Goal: Transaction & Acquisition: Purchase product/service

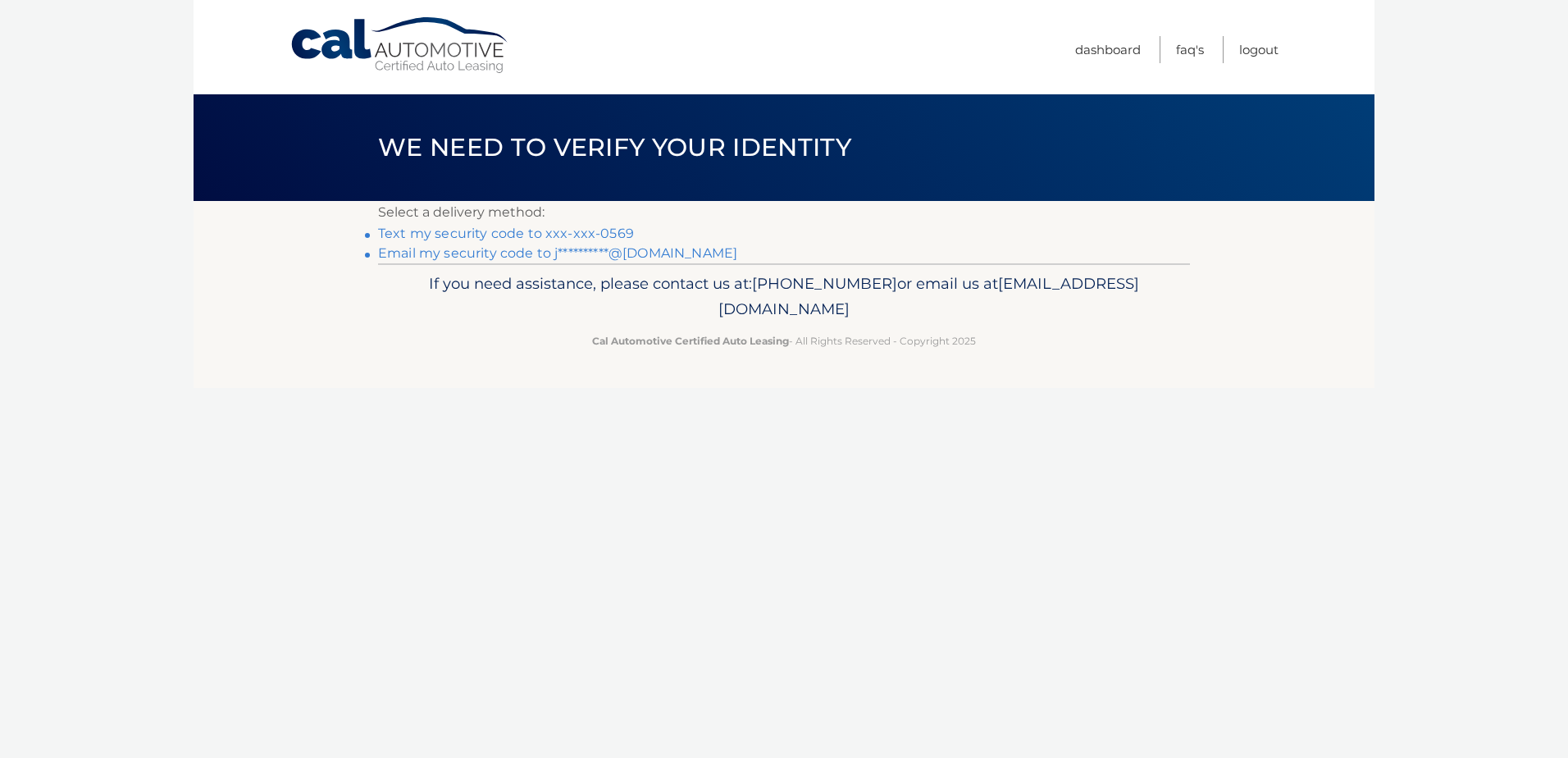
click at [518, 238] on link "Text my security code to xxx-xxx-0569" at bounding box center [505, 234] width 256 height 16
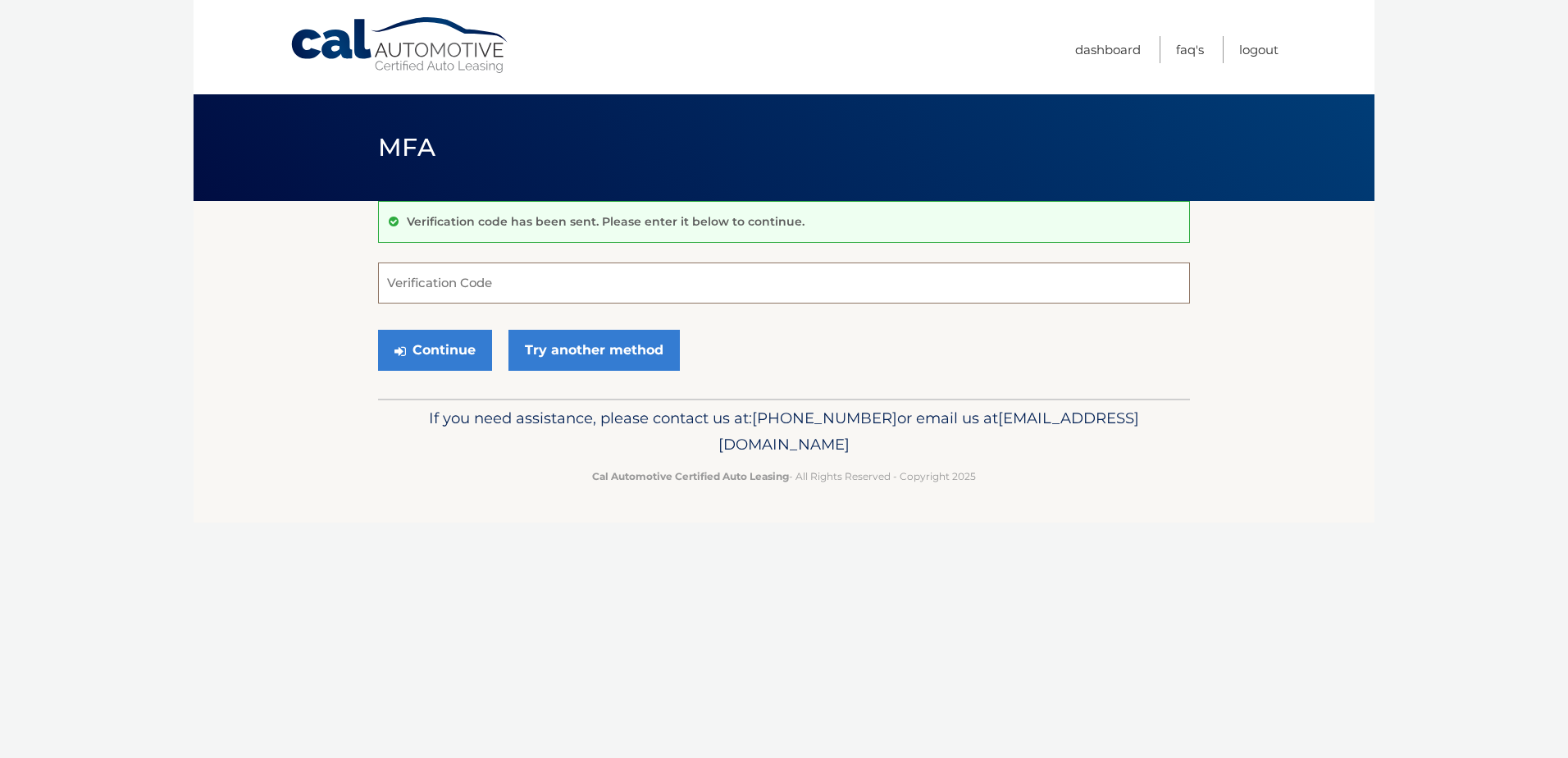
click at [438, 282] on input "Verification Code" at bounding box center [783, 283] width 811 height 41
type input "943815"
click at [378, 330] on button "Continue" at bounding box center [435, 351] width 114 height 41
click at [452, 359] on button "Continue" at bounding box center [435, 351] width 114 height 41
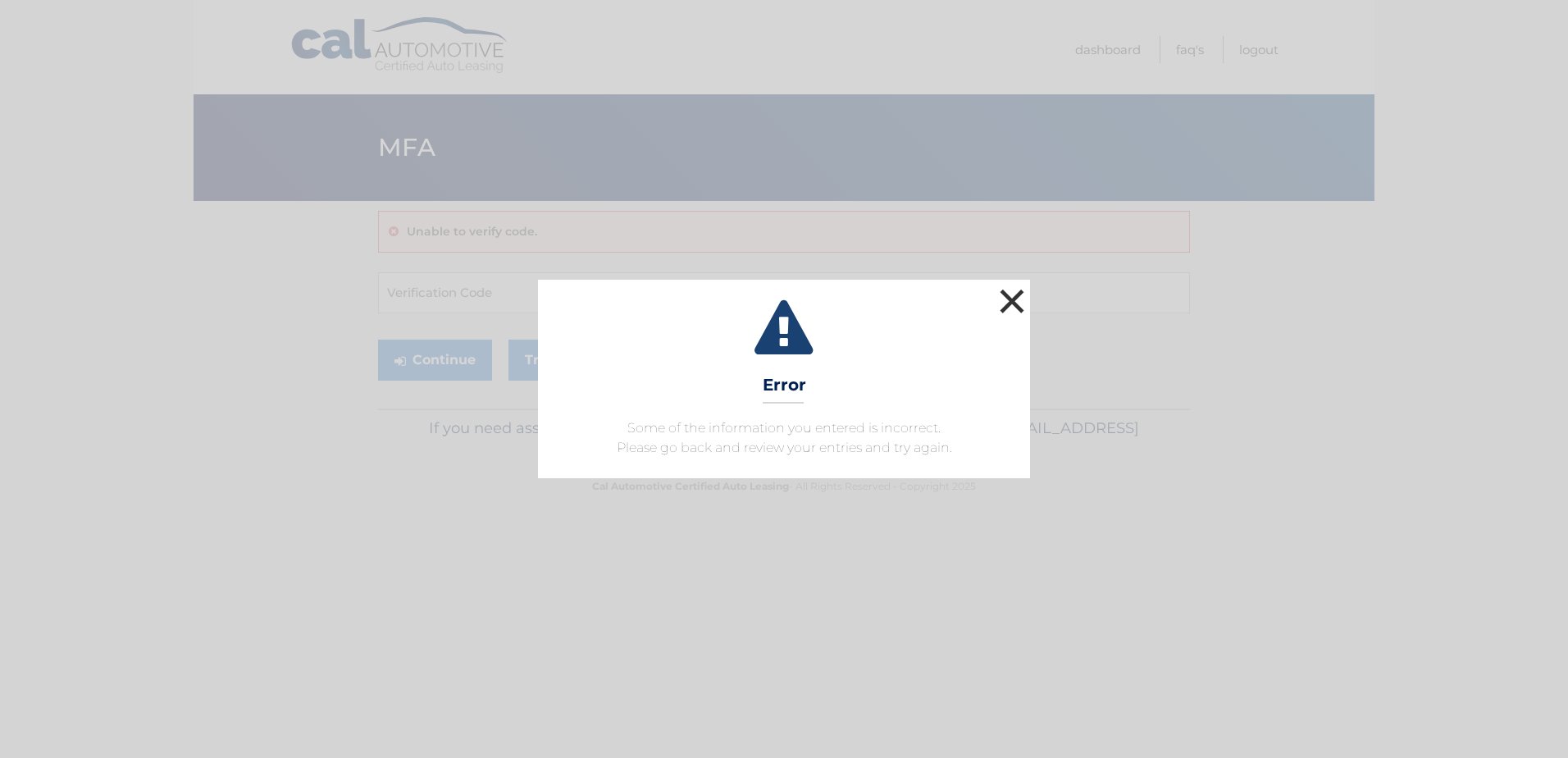
click at [1008, 288] on button "×" at bounding box center [1012, 300] width 32 height 32
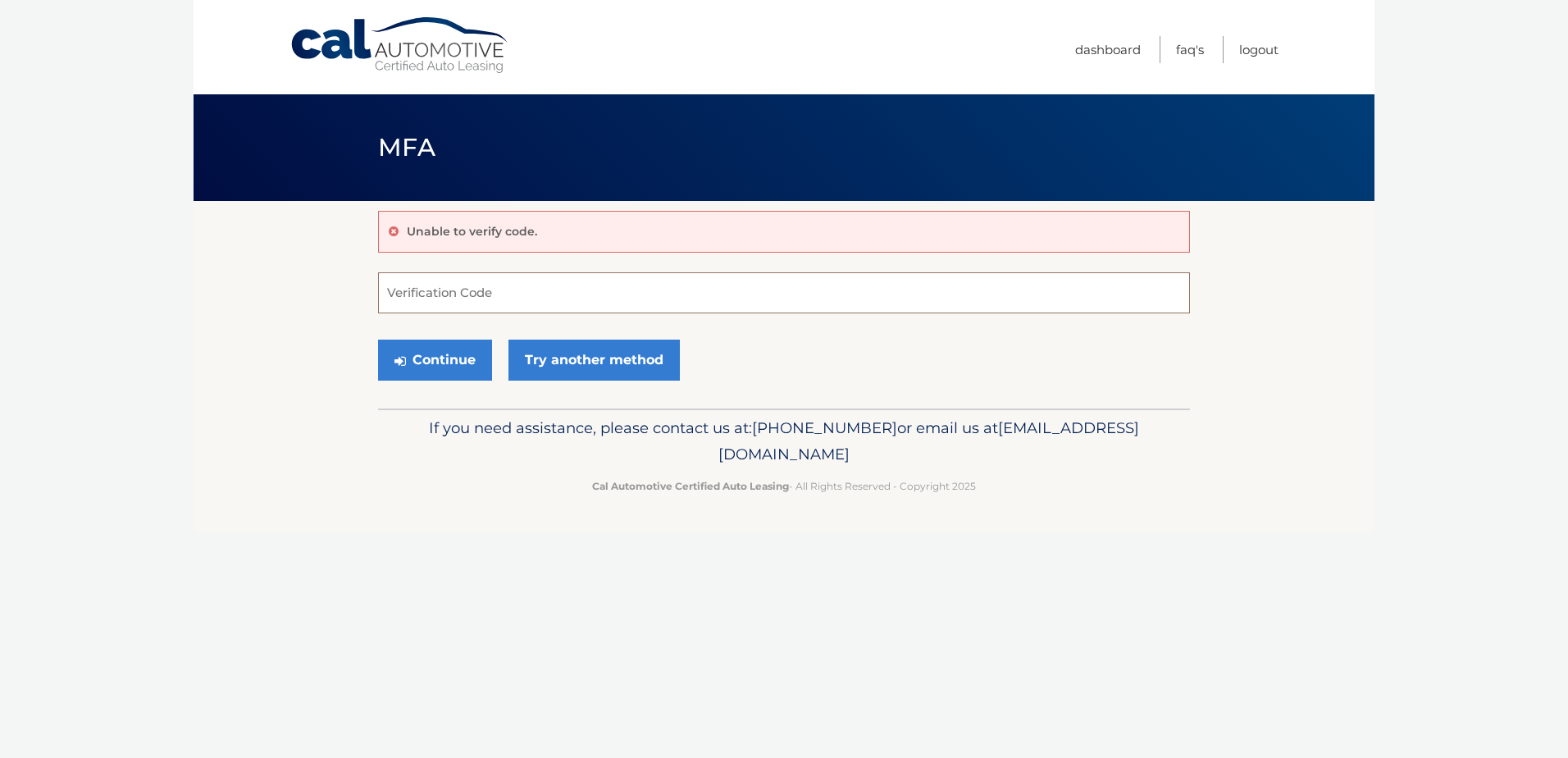
click at [605, 307] on input "Verification Code" at bounding box center [783, 293] width 811 height 41
click at [574, 292] on input "Verification Code" at bounding box center [783, 293] width 811 height 41
type input "943815"
click at [442, 372] on button "Continue" at bounding box center [435, 360] width 114 height 41
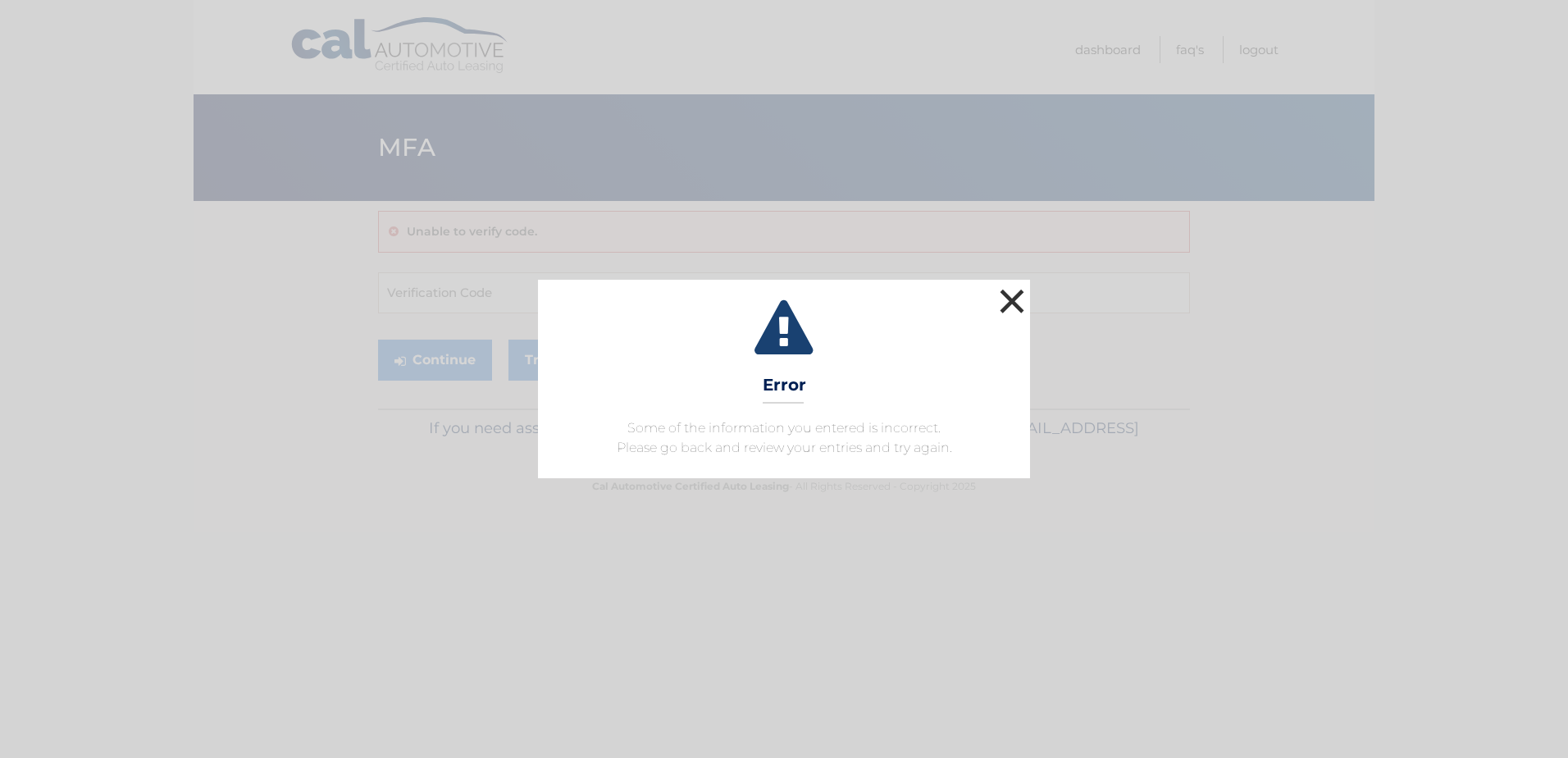
click at [1017, 302] on button "×" at bounding box center [1012, 300] width 32 height 32
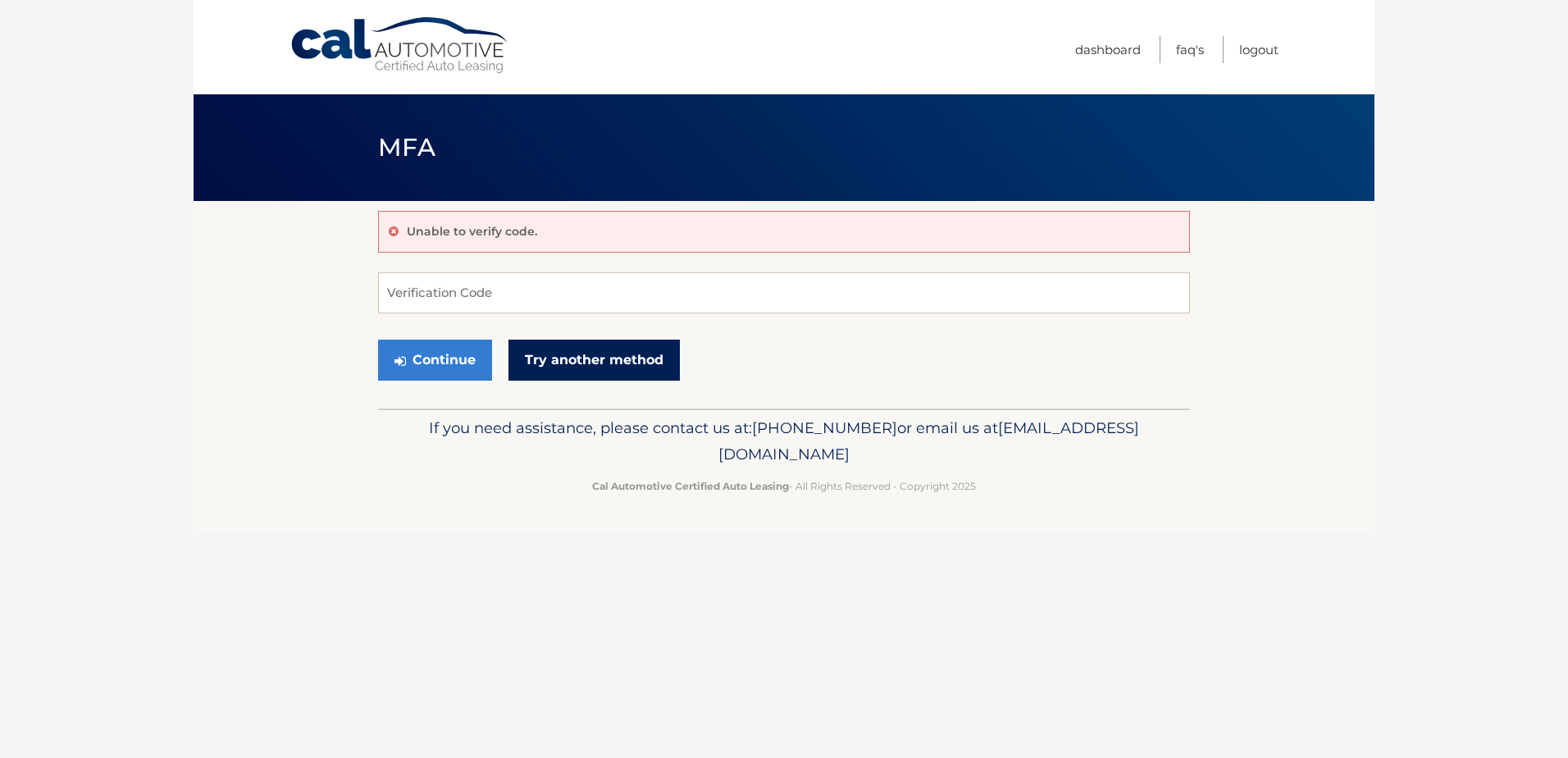
click at [619, 355] on link "Try another method" at bounding box center [594, 360] width 172 height 41
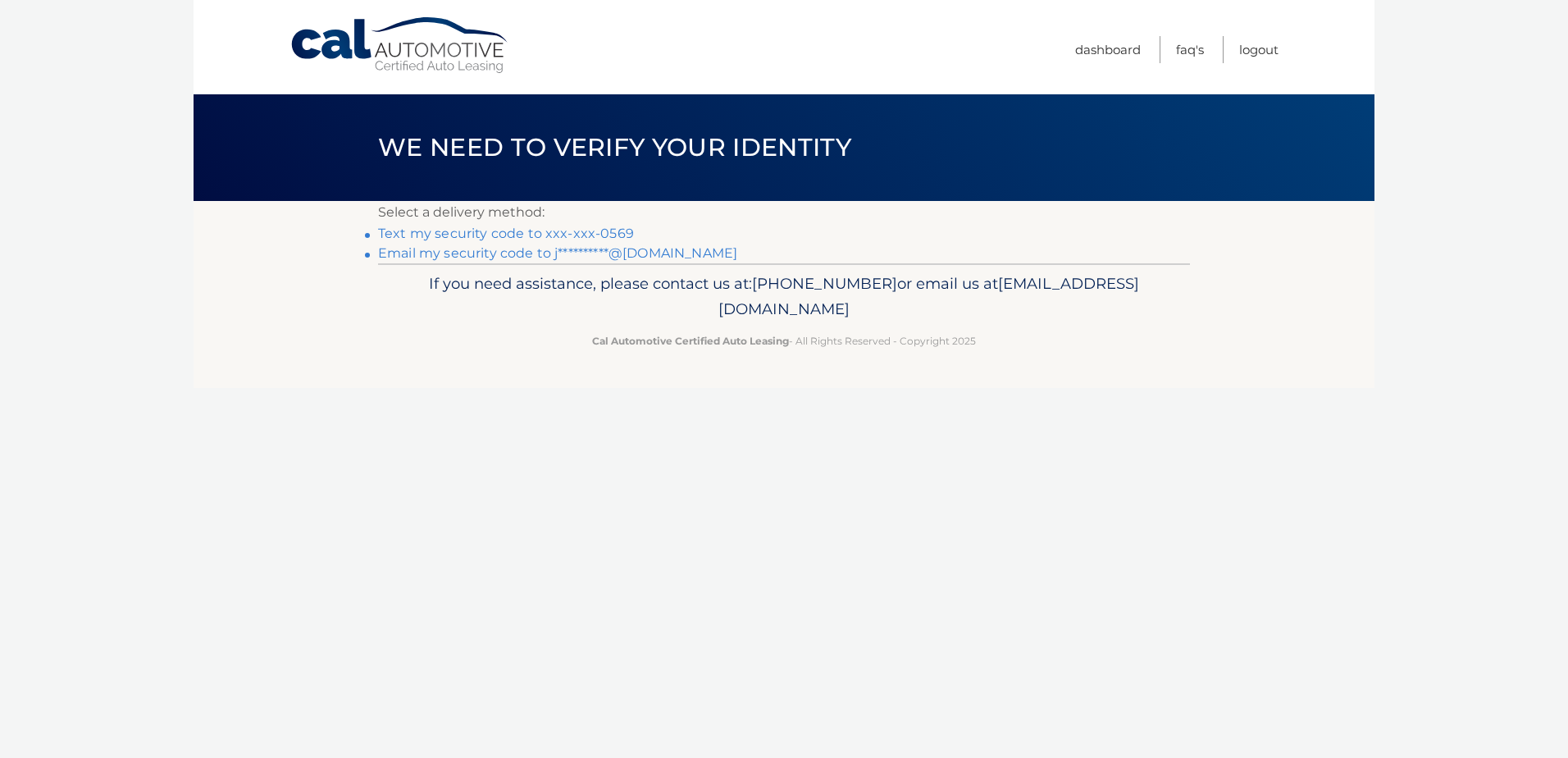
click at [531, 228] on link "Text my security code to xxx-xxx-0569" at bounding box center [505, 234] width 256 height 16
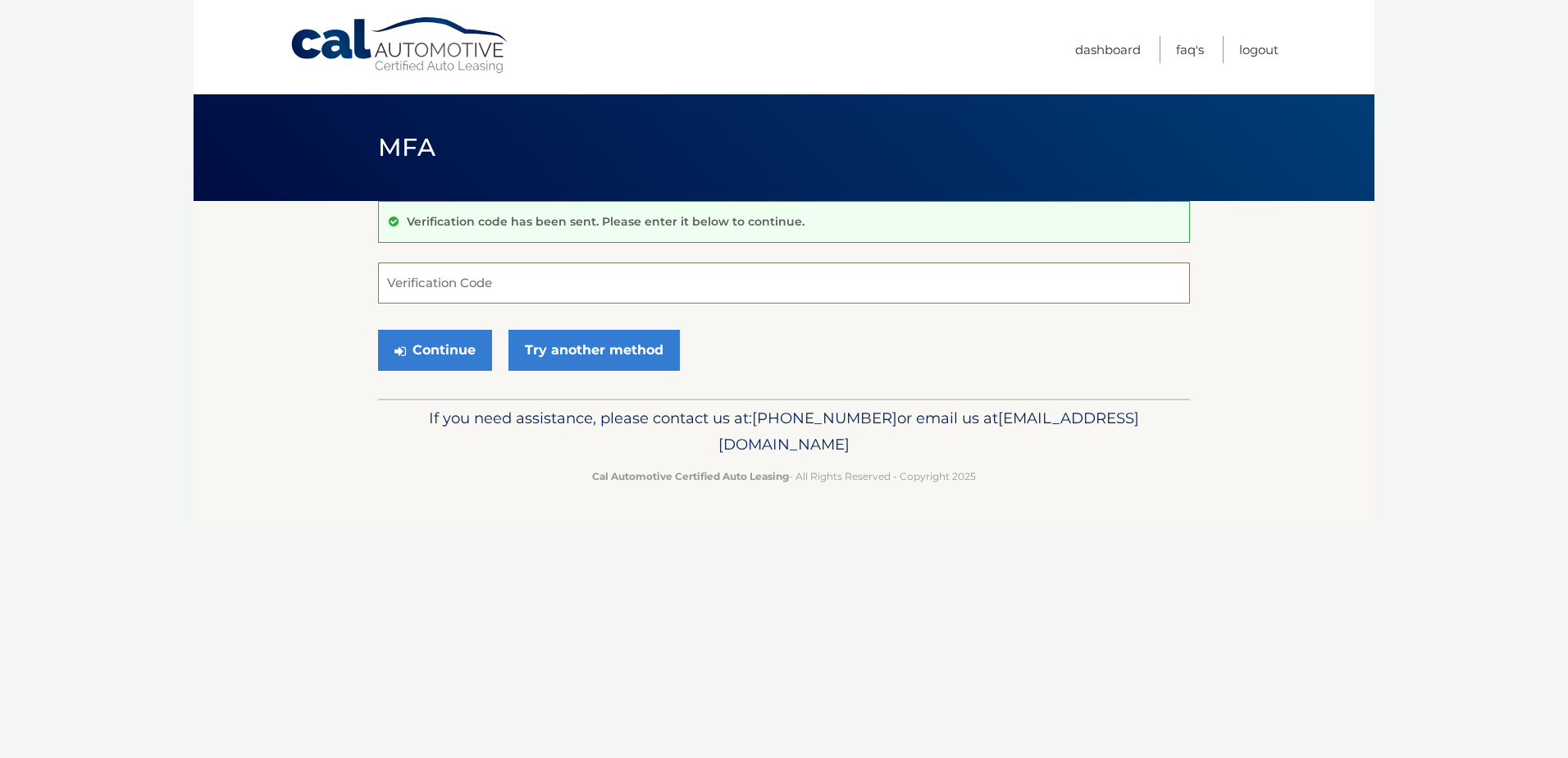
click at [492, 284] on input "Verification Code" at bounding box center [783, 283] width 811 height 41
type input "415473"
click at [467, 358] on button "Continue" at bounding box center [435, 351] width 114 height 41
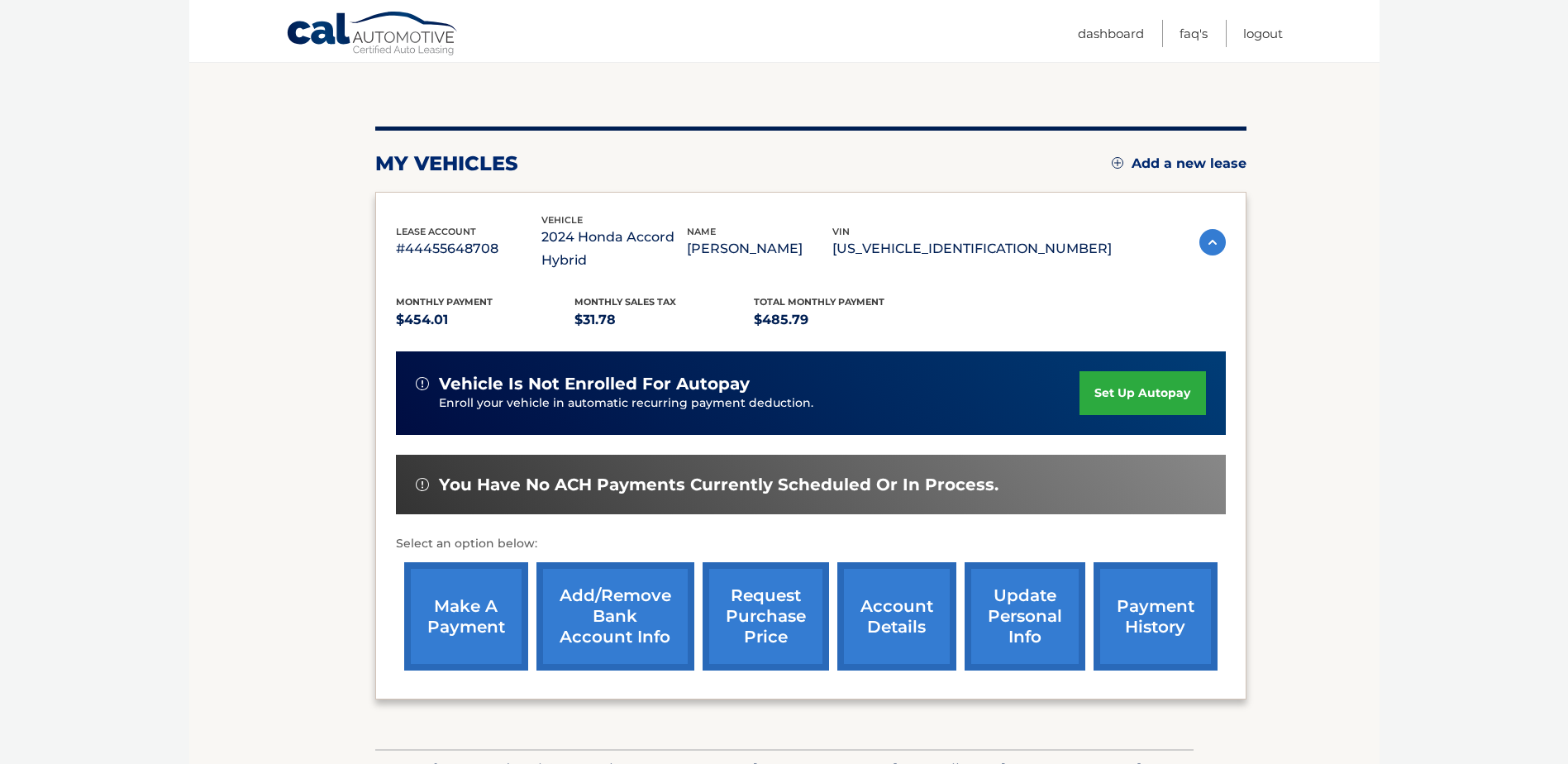
scroll to position [164, 0]
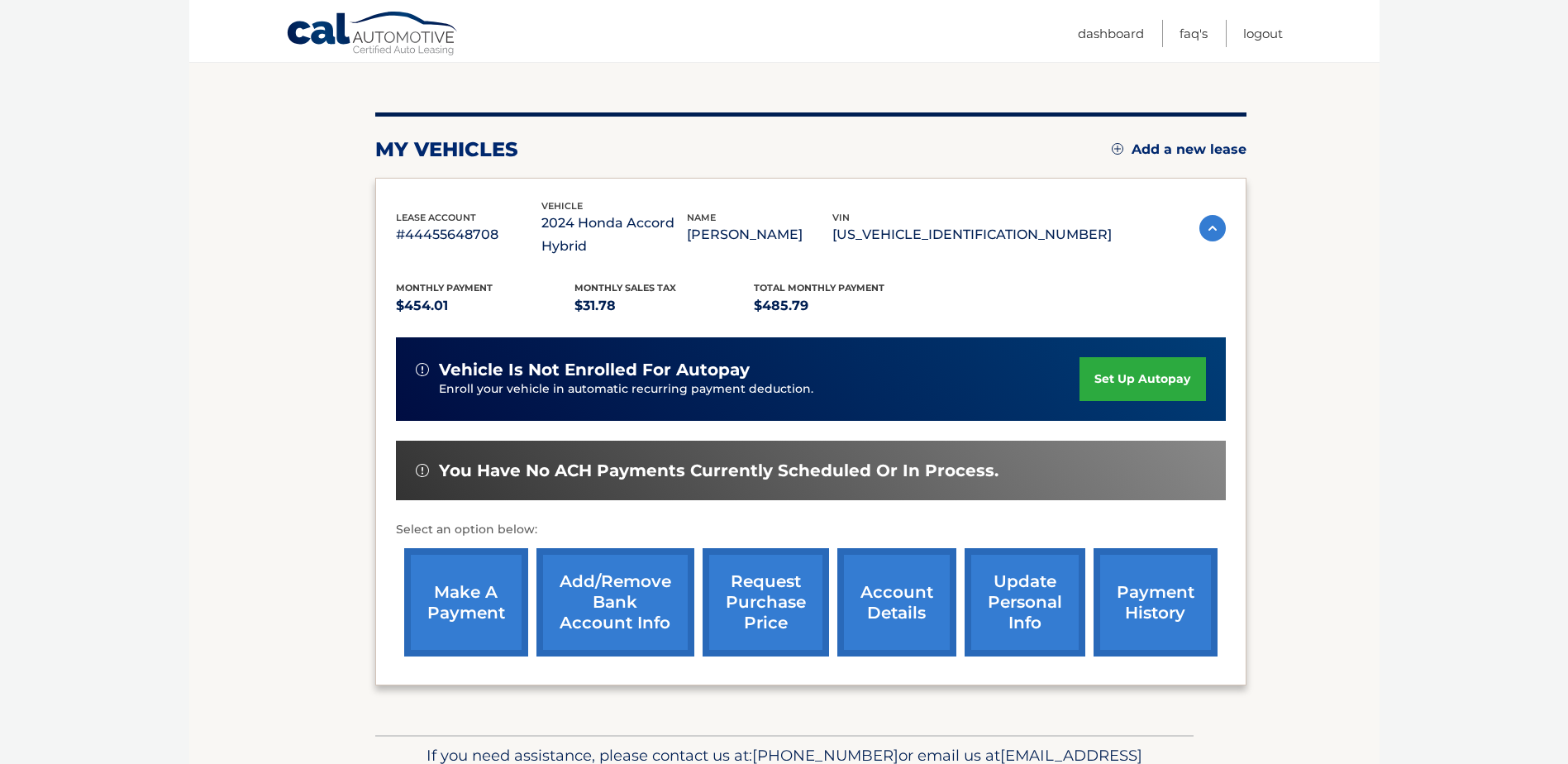
click at [449, 578] on link "make a payment" at bounding box center [466, 602] width 124 height 108
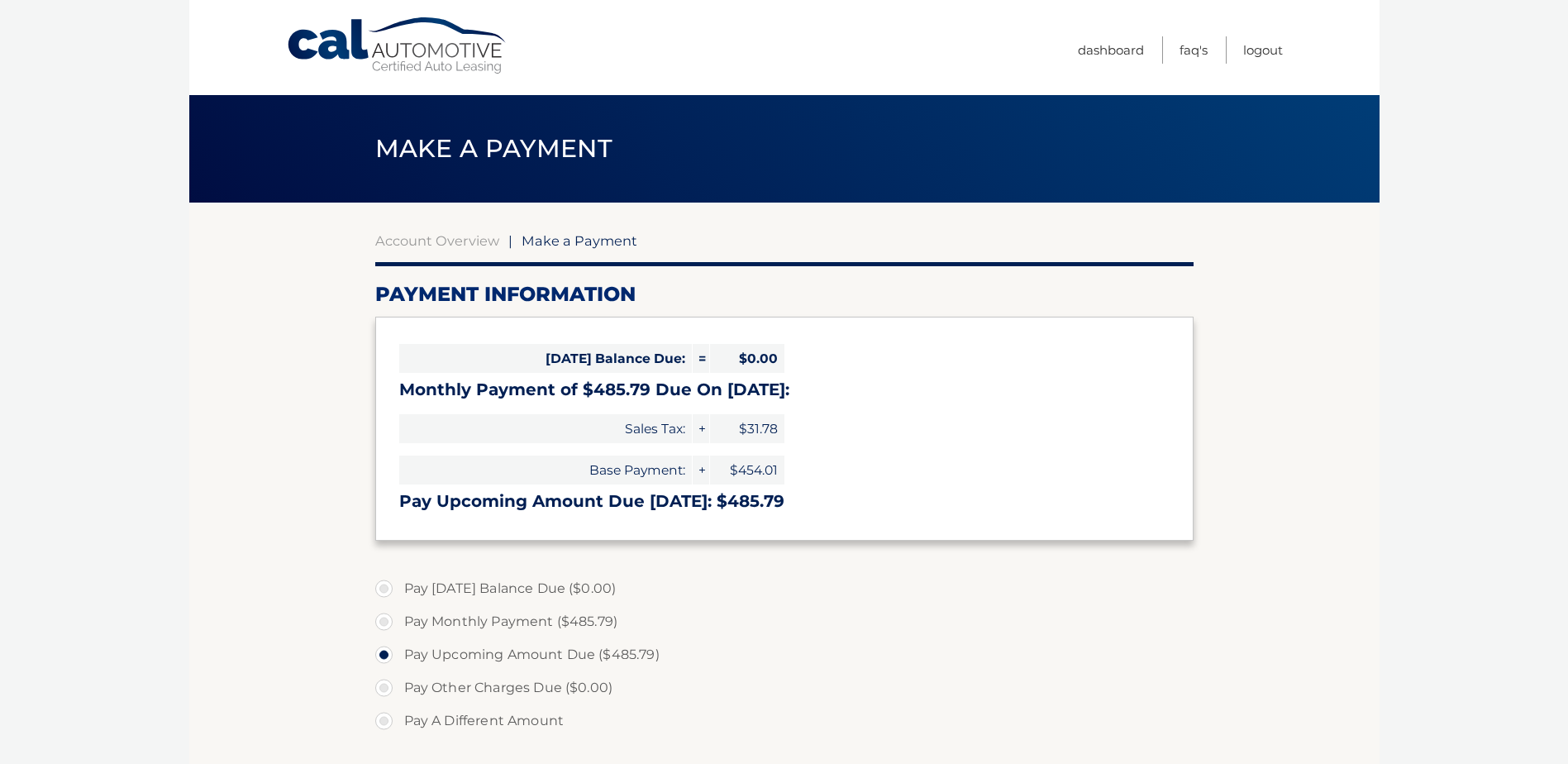
select select "MzA1ZTRhMGEtYjA5ZC00MDZhLTg2OGItODVjZDQ5ZmYzYzY1"
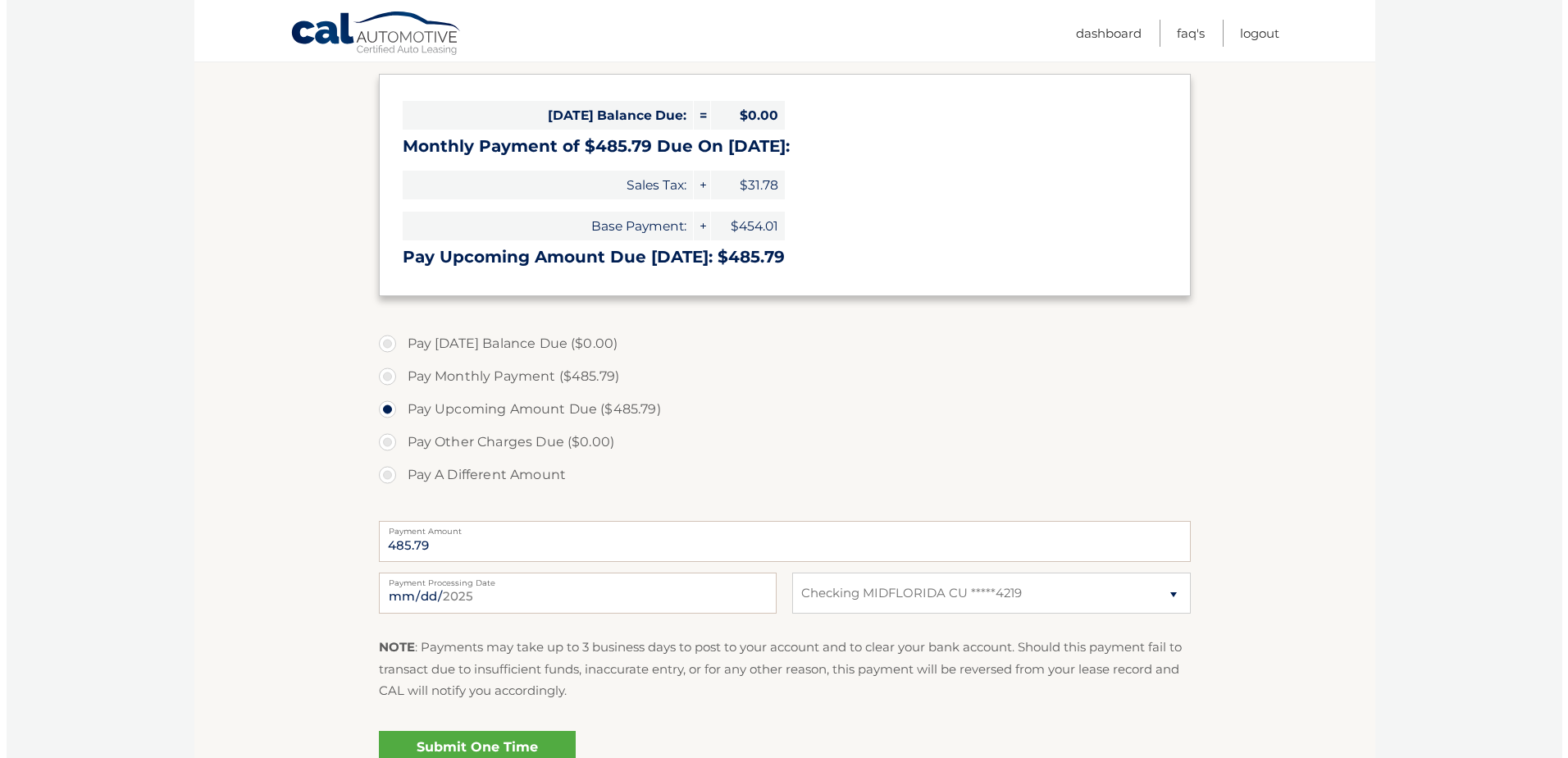
scroll to position [248, 0]
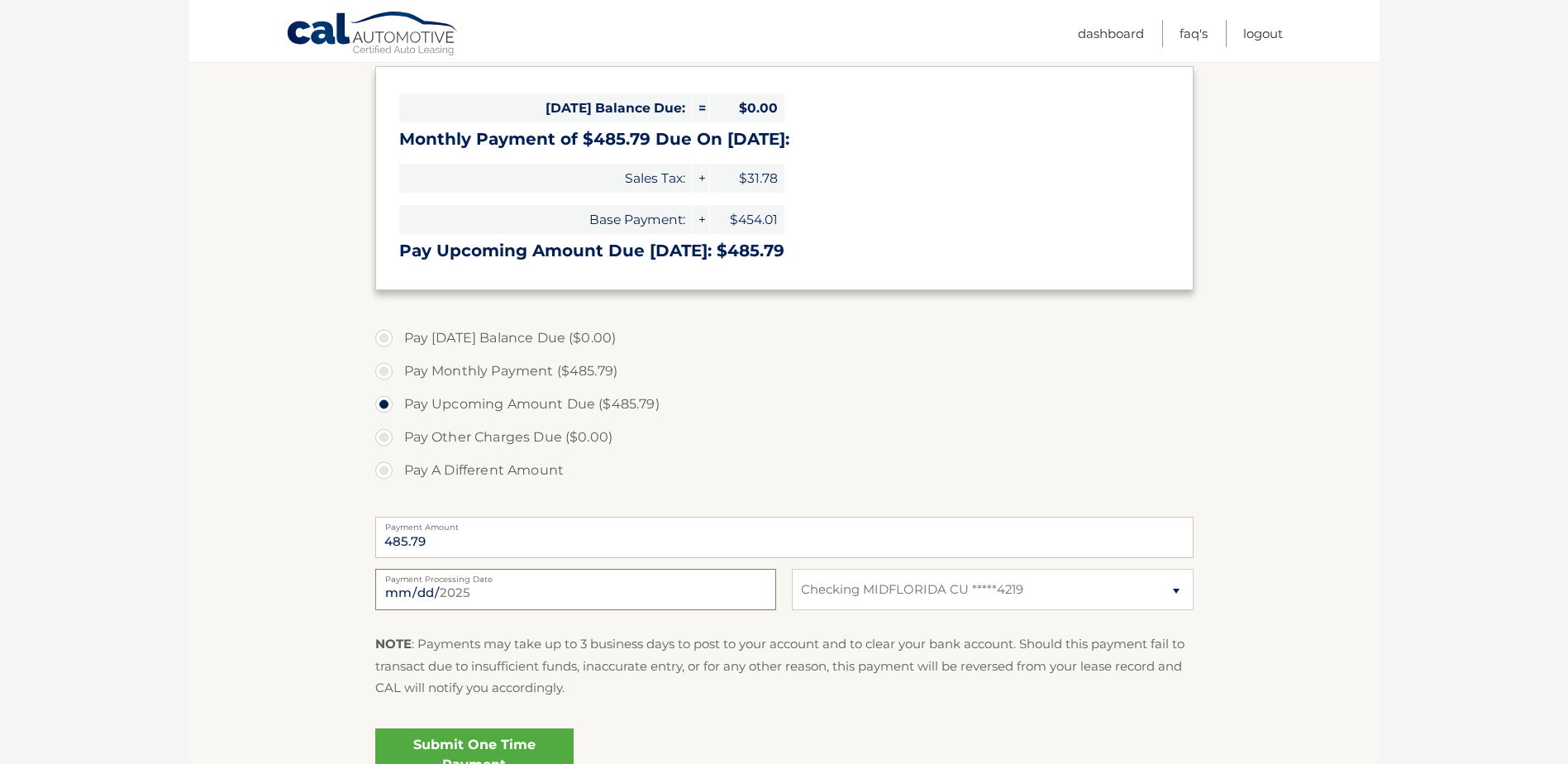
click at [416, 591] on input "2025-08-27" at bounding box center [575, 590] width 401 height 42
type input "2025-08-28"
click at [483, 747] on link "Submit One Time Payment" at bounding box center [474, 754] width 199 height 52
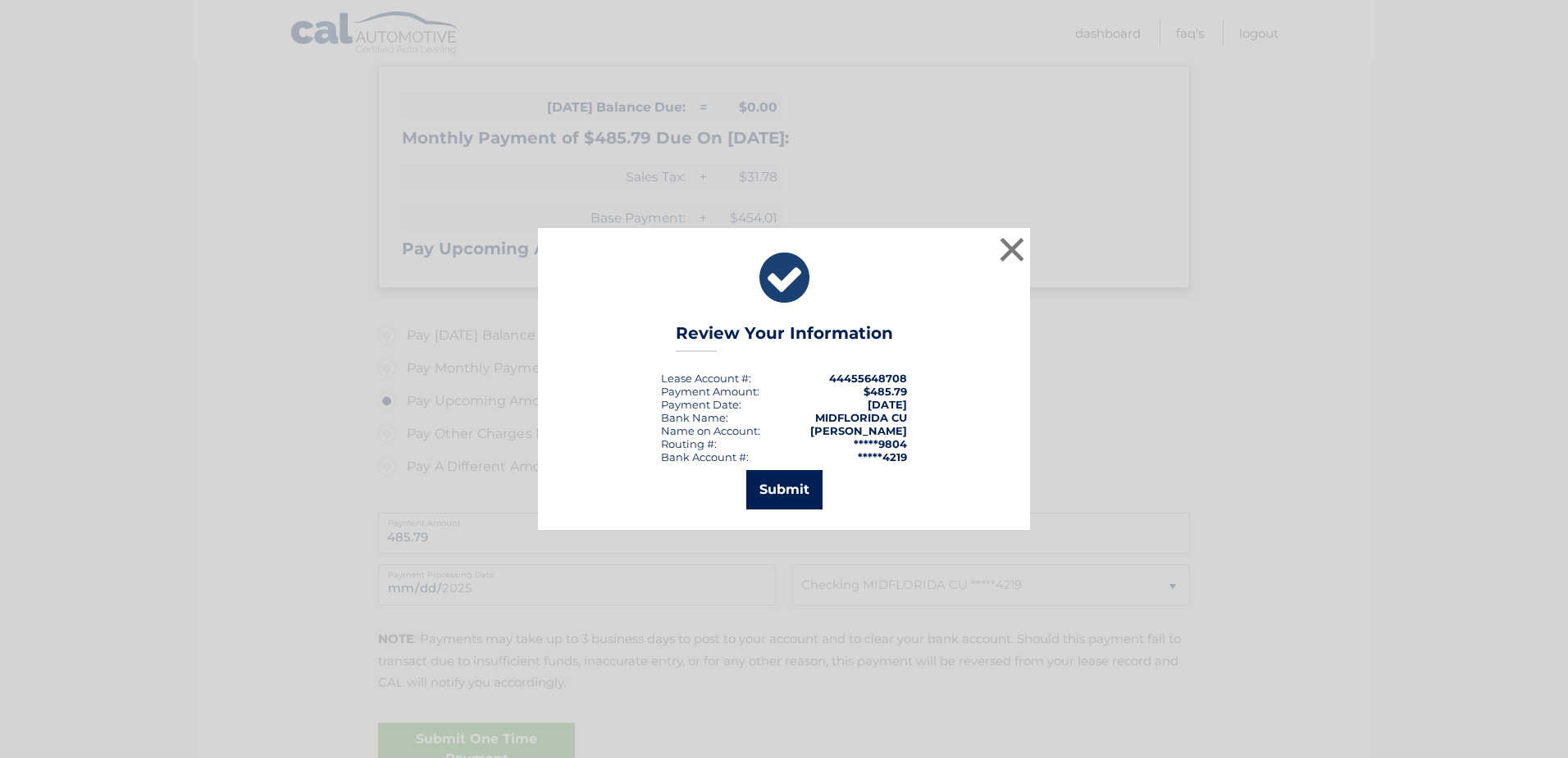
click at [780, 482] on button "Submit" at bounding box center [784, 490] width 77 height 39
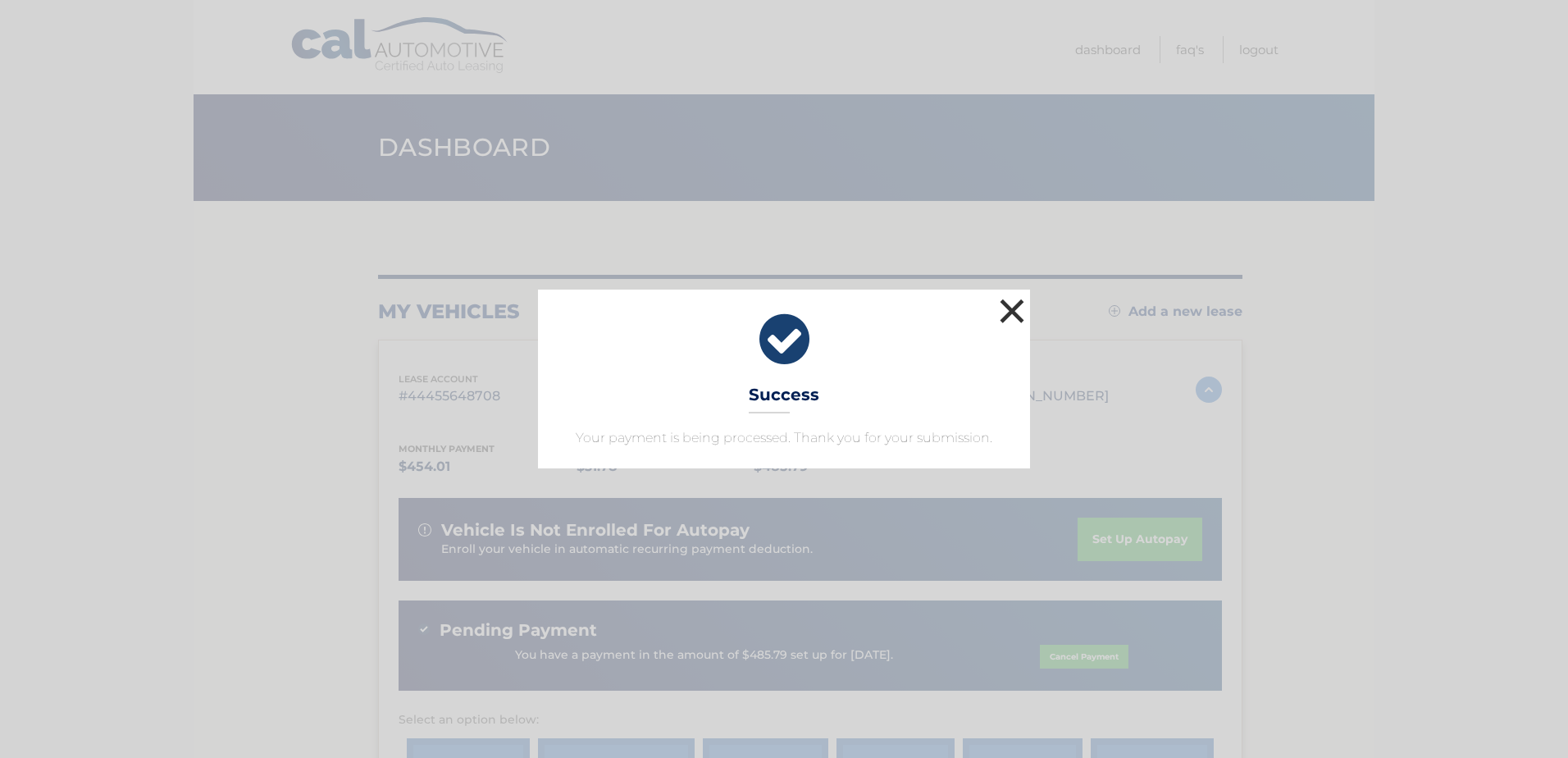
click at [1020, 309] on button "×" at bounding box center [1012, 310] width 32 height 32
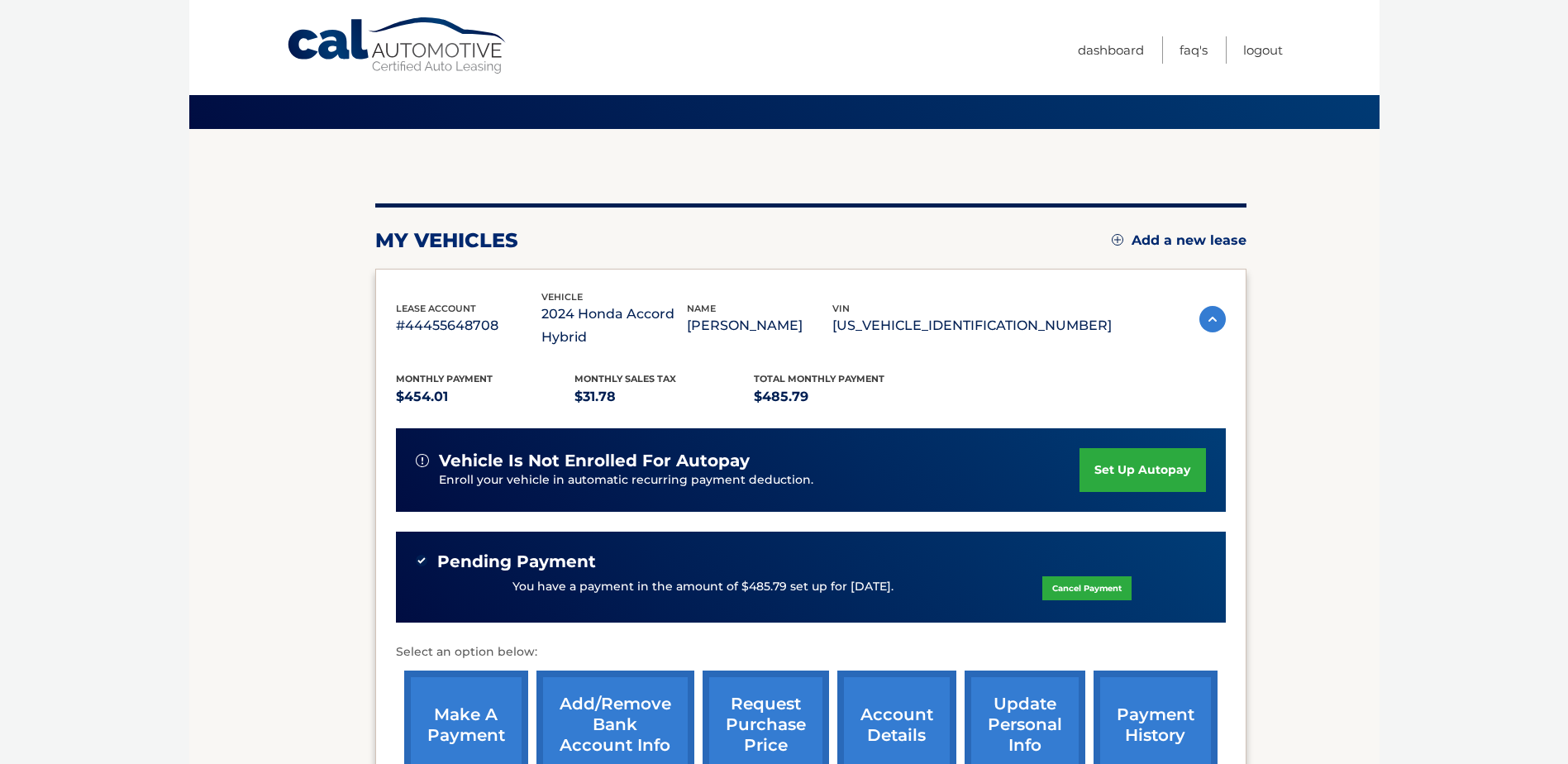
scroll to position [58, 0]
